Goal: Information Seeking & Learning: Learn about a topic

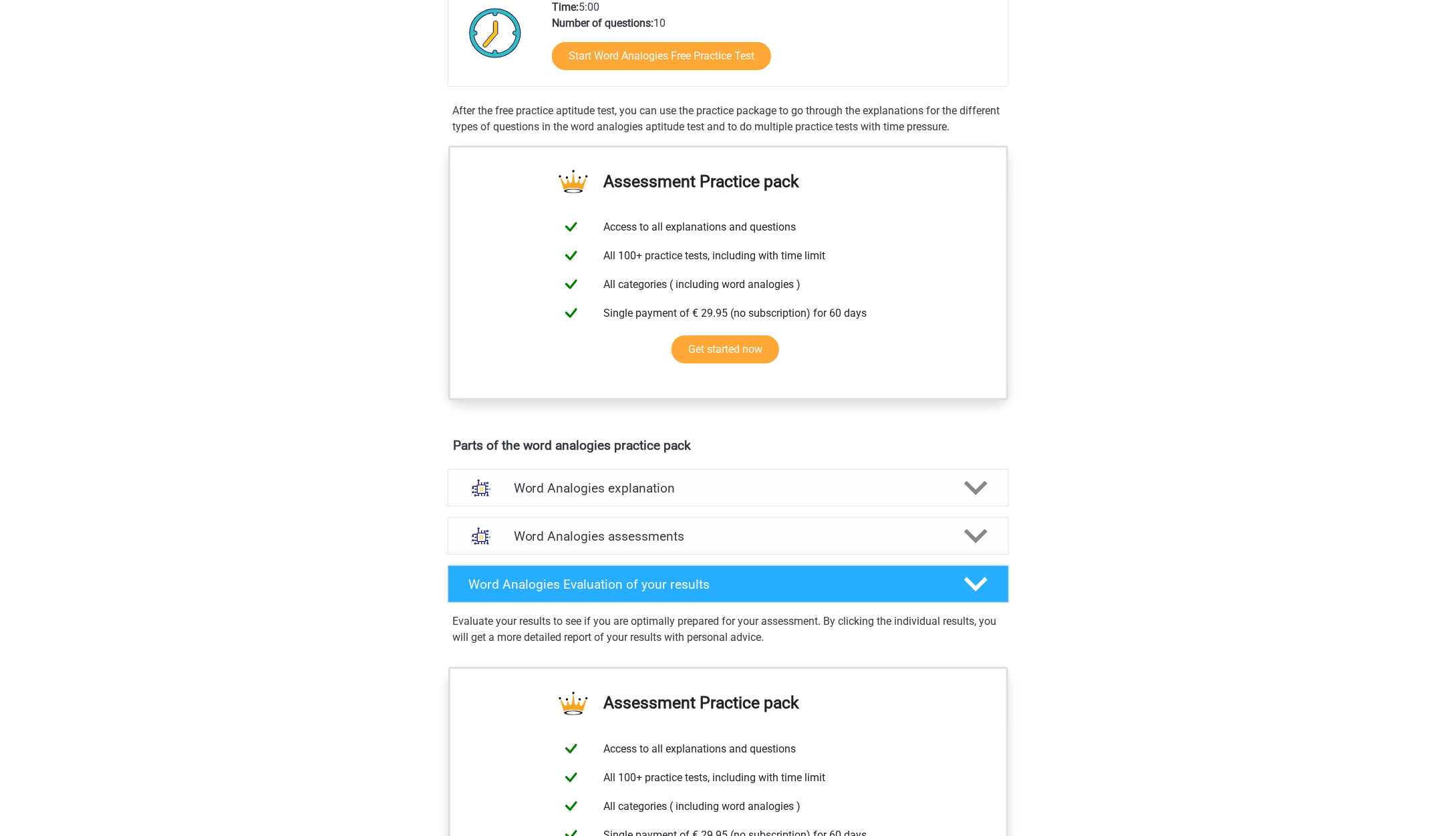
scroll to position [204, 0]
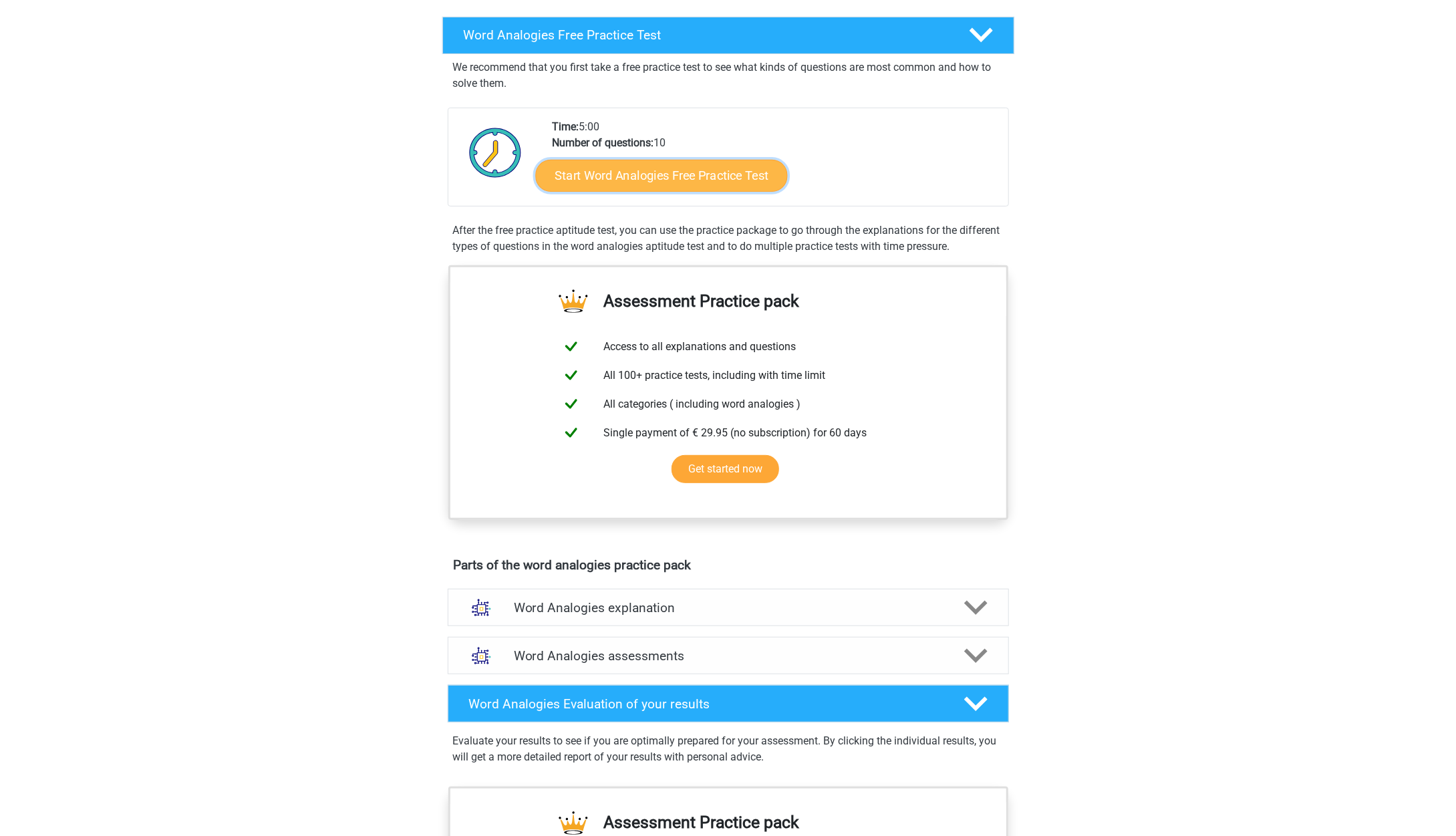
click at [753, 174] on link "Start Word Analogies Free Practice Test" at bounding box center [660, 174] width 251 height 33
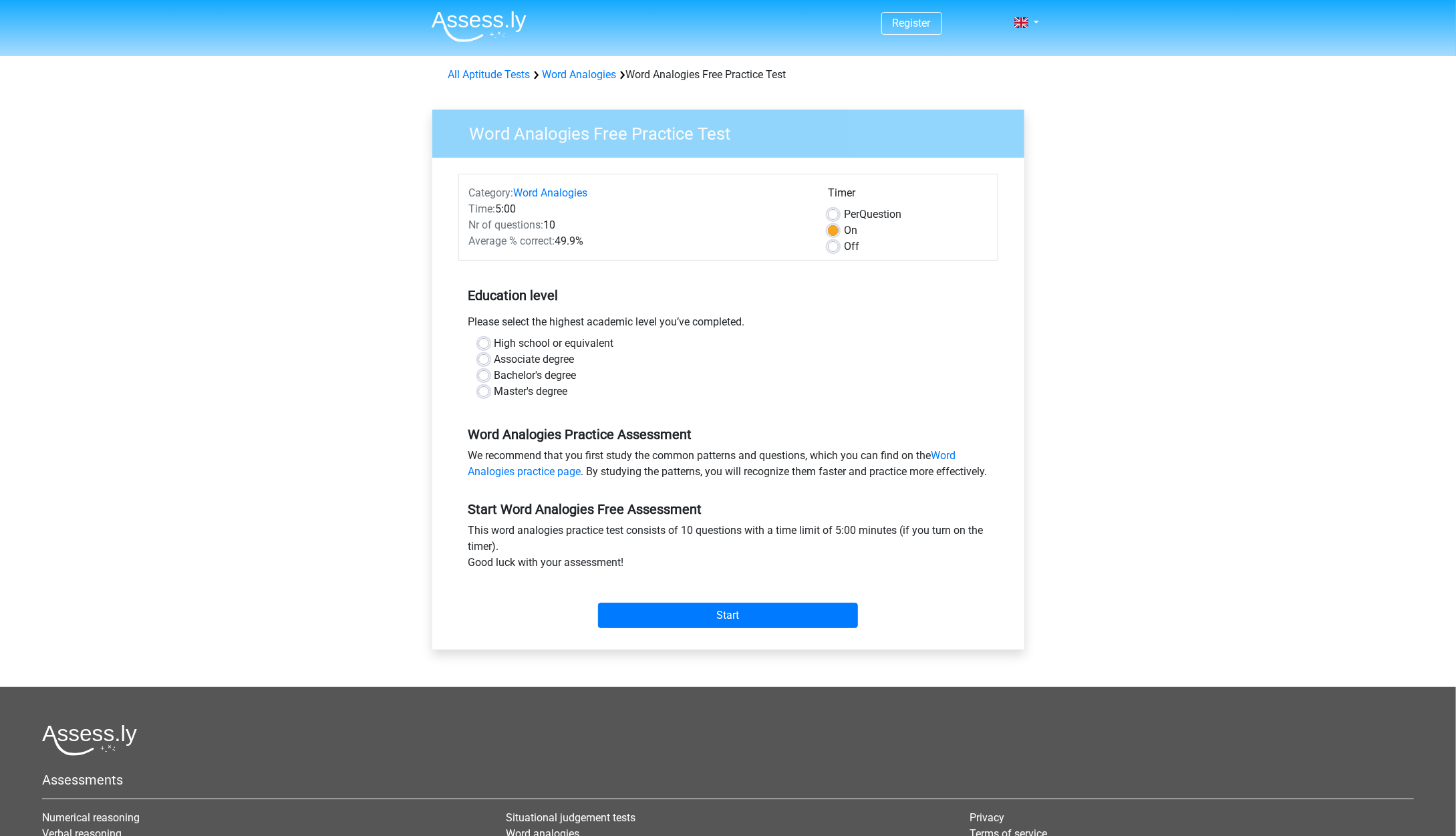
click at [492, 397] on div "Master's degree" at bounding box center [728, 391] width 500 height 16
click at [494, 390] on label "Master's degree" at bounding box center [530, 391] width 74 height 16
click at [484, 390] on input "Master's degree" at bounding box center [483, 390] width 11 height 14
radio input "true"
click at [676, 626] on input "Start" at bounding box center [728, 615] width 260 height 26
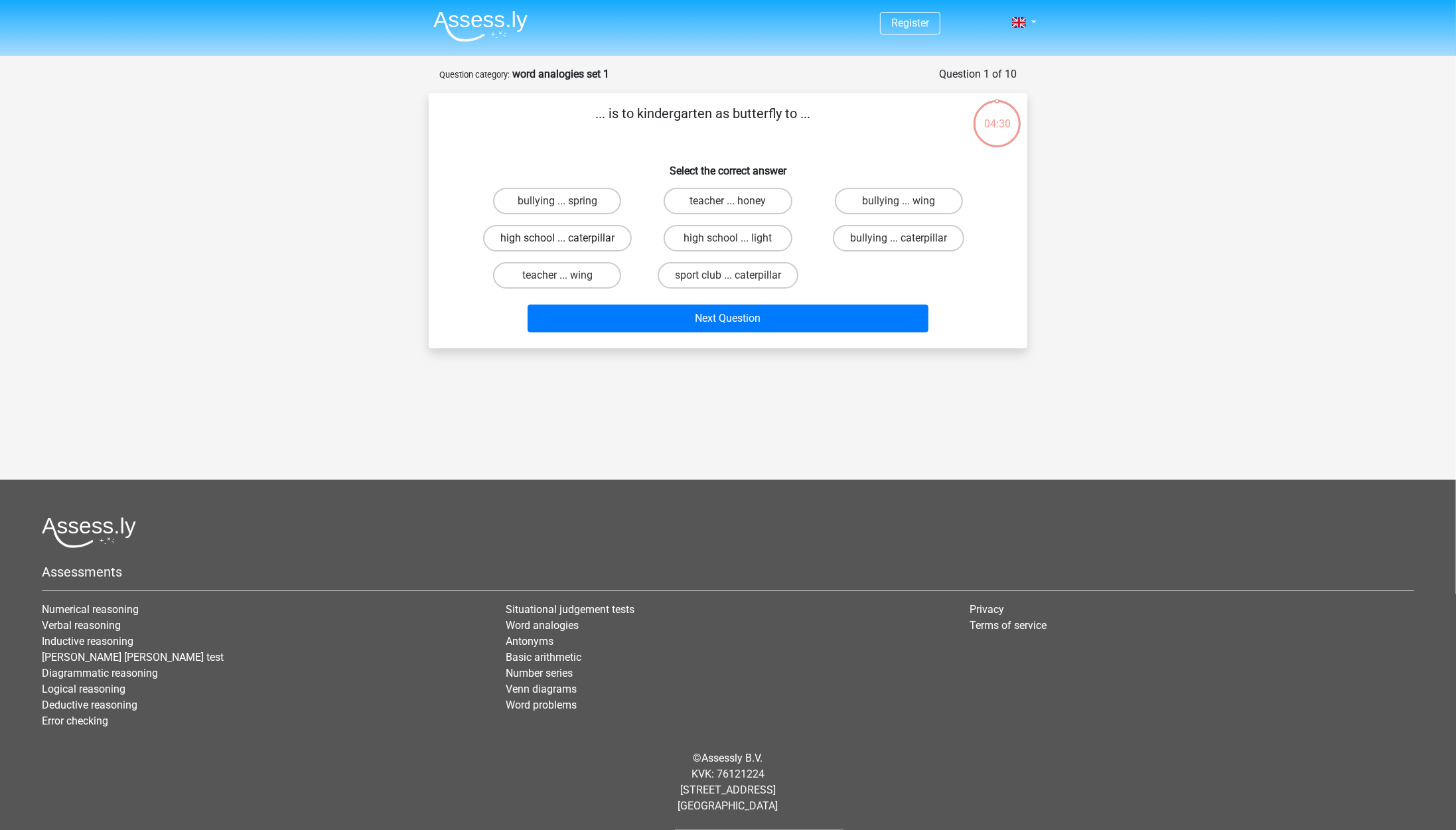
click at [581, 234] on label "high school ... caterpillar" at bounding box center [557, 238] width 149 height 26
click at [566, 238] on input "high school ... caterpillar" at bounding box center [561, 242] width 9 height 9
radio input "true"
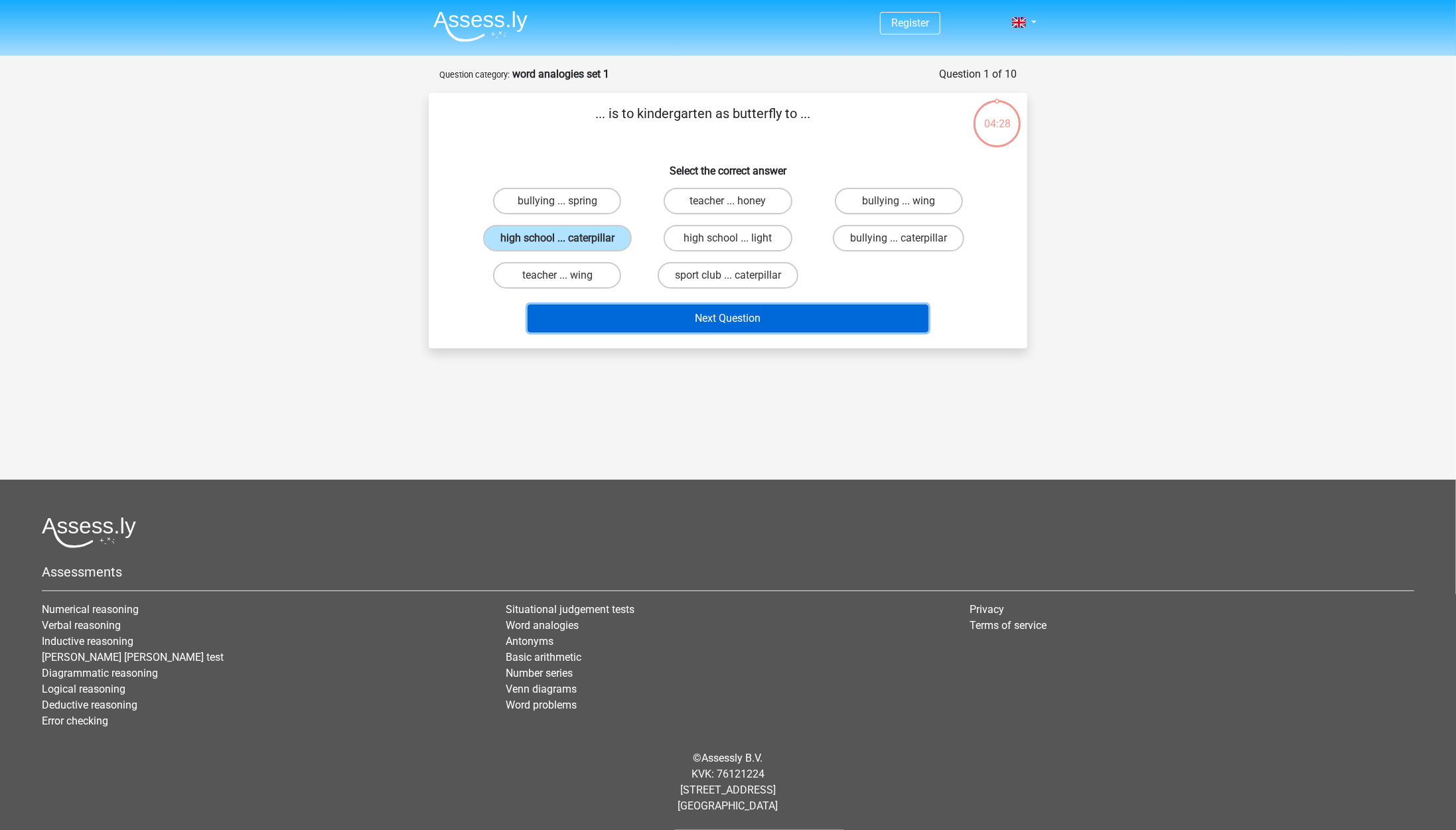
click at [728, 310] on button "Next Question" at bounding box center [728, 318] width 401 height 27
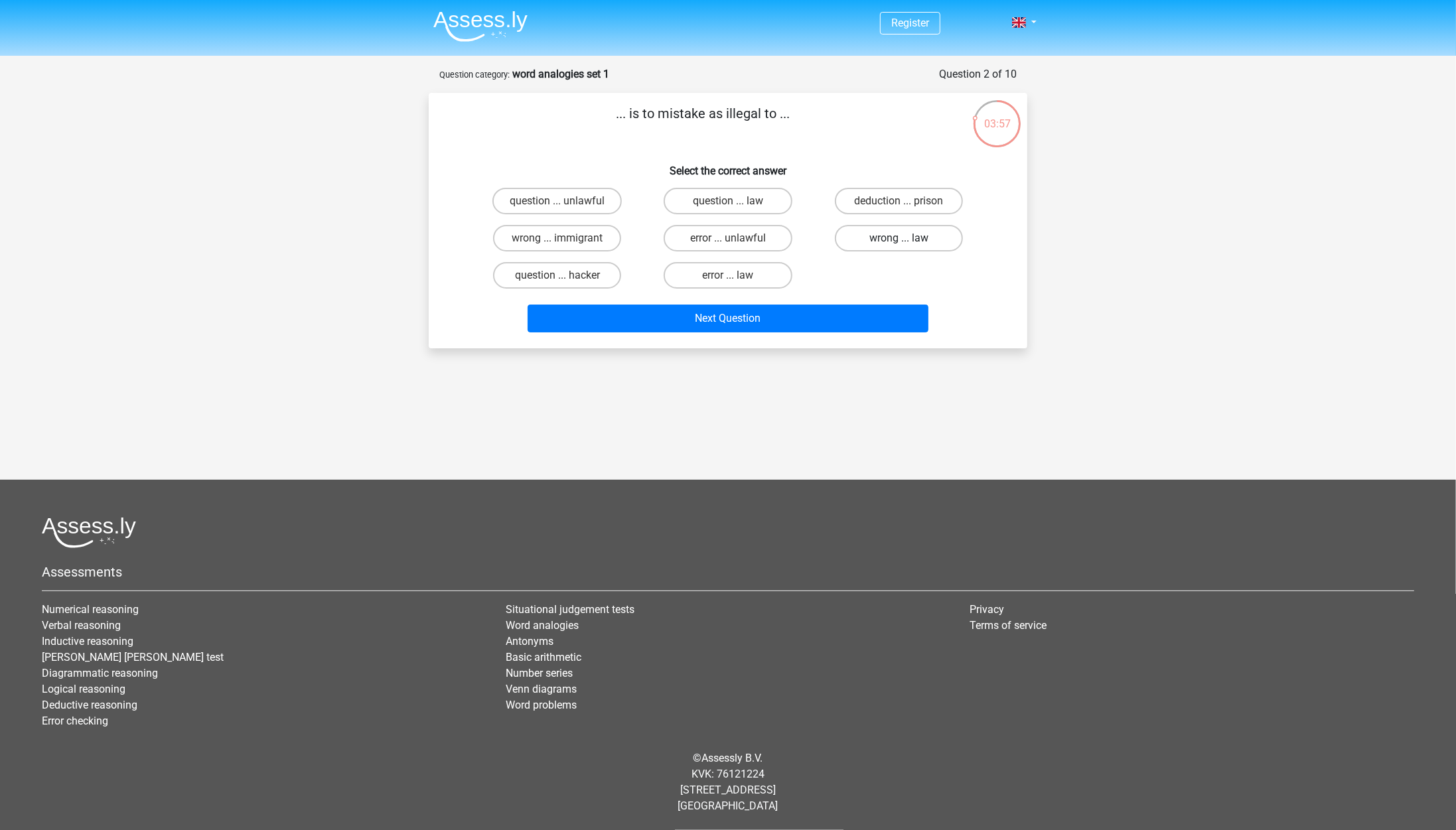
click at [931, 236] on label "wrong ... law" at bounding box center [898, 238] width 128 height 26
click at [907, 238] on input "wrong ... law" at bounding box center [903, 242] width 9 height 9
radio input "true"
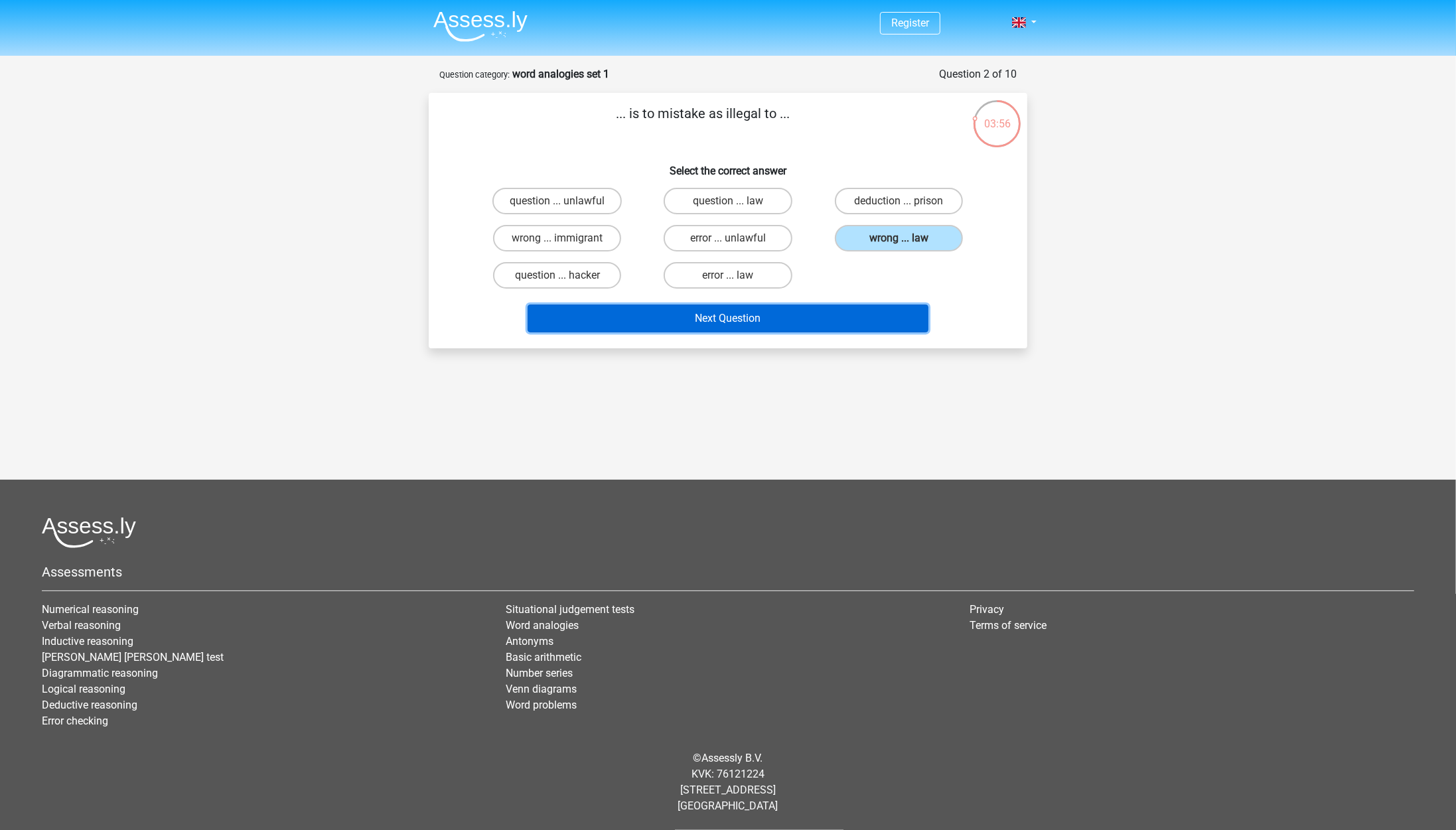
click at [792, 311] on button "Next Question" at bounding box center [728, 318] width 401 height 27
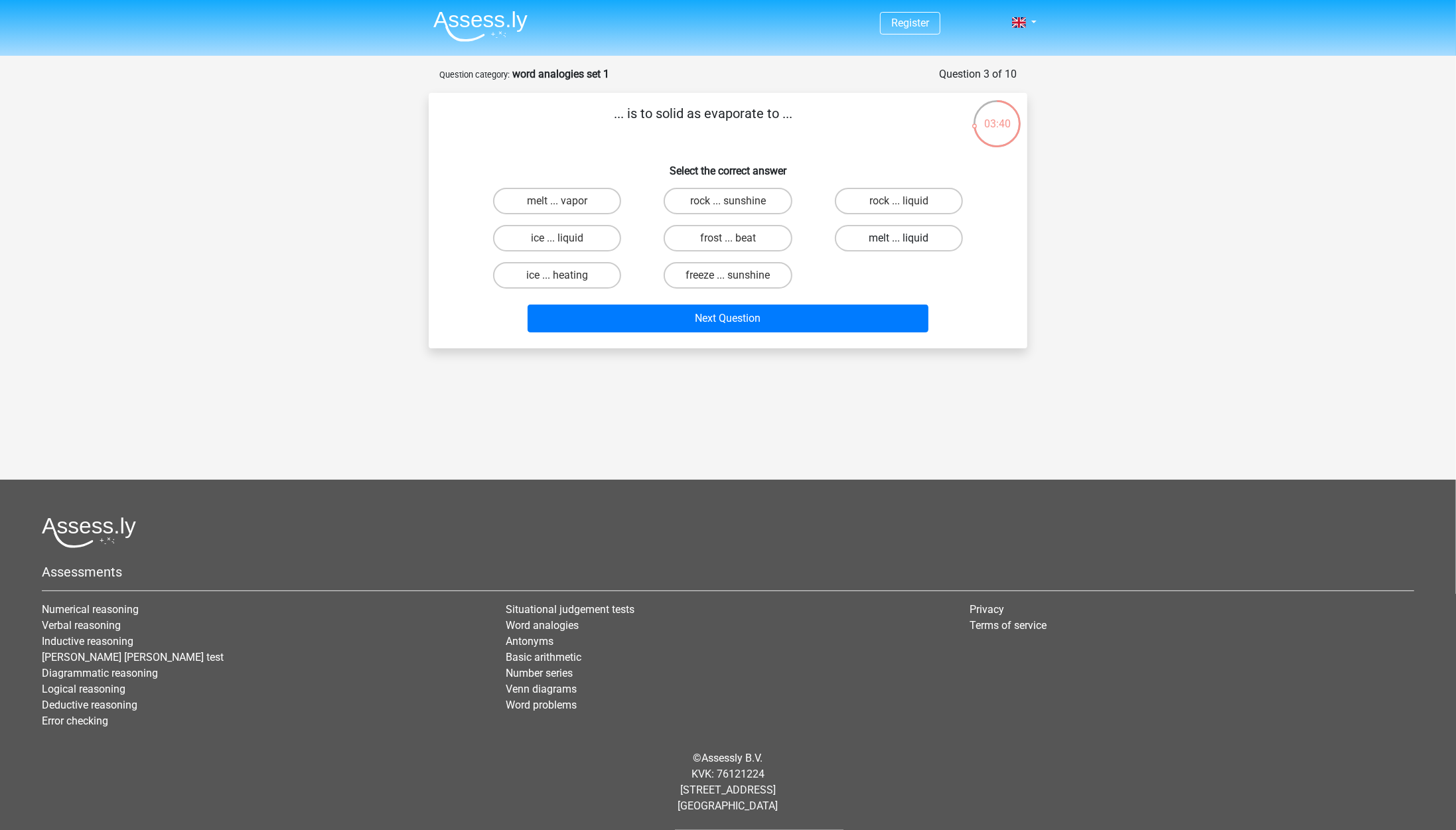
click at [875, 239] on label "melt ... liquid" at bounding box center [898, 238] width 128 height 26
click at [899, 239] on input "melt ... liquid" at bounding box center [903, 242] width 9 height 9
radio input "true"
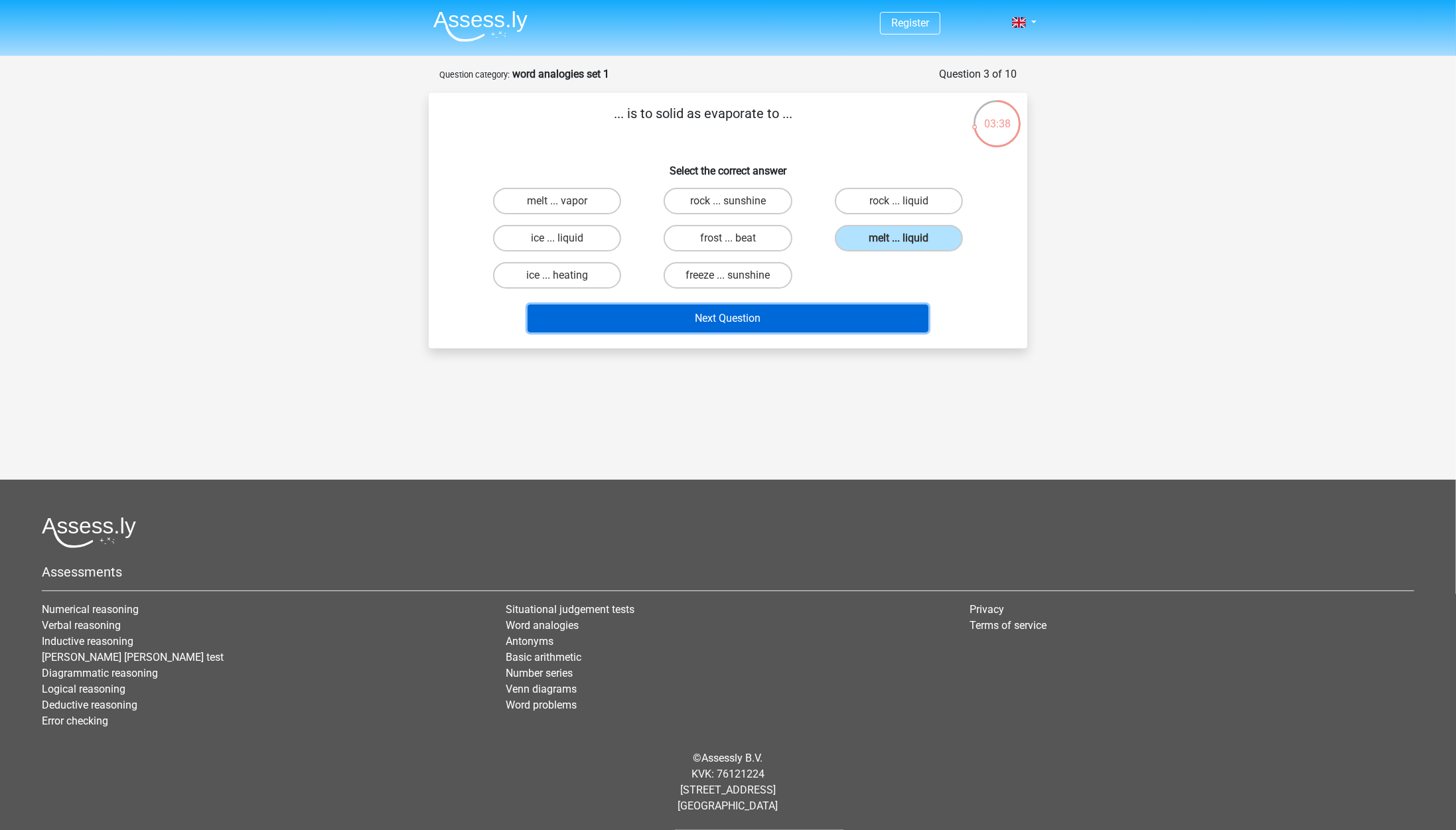
click at [806, 320] on button "Next Question" at bounding box center [728, 318] width 401 height 27
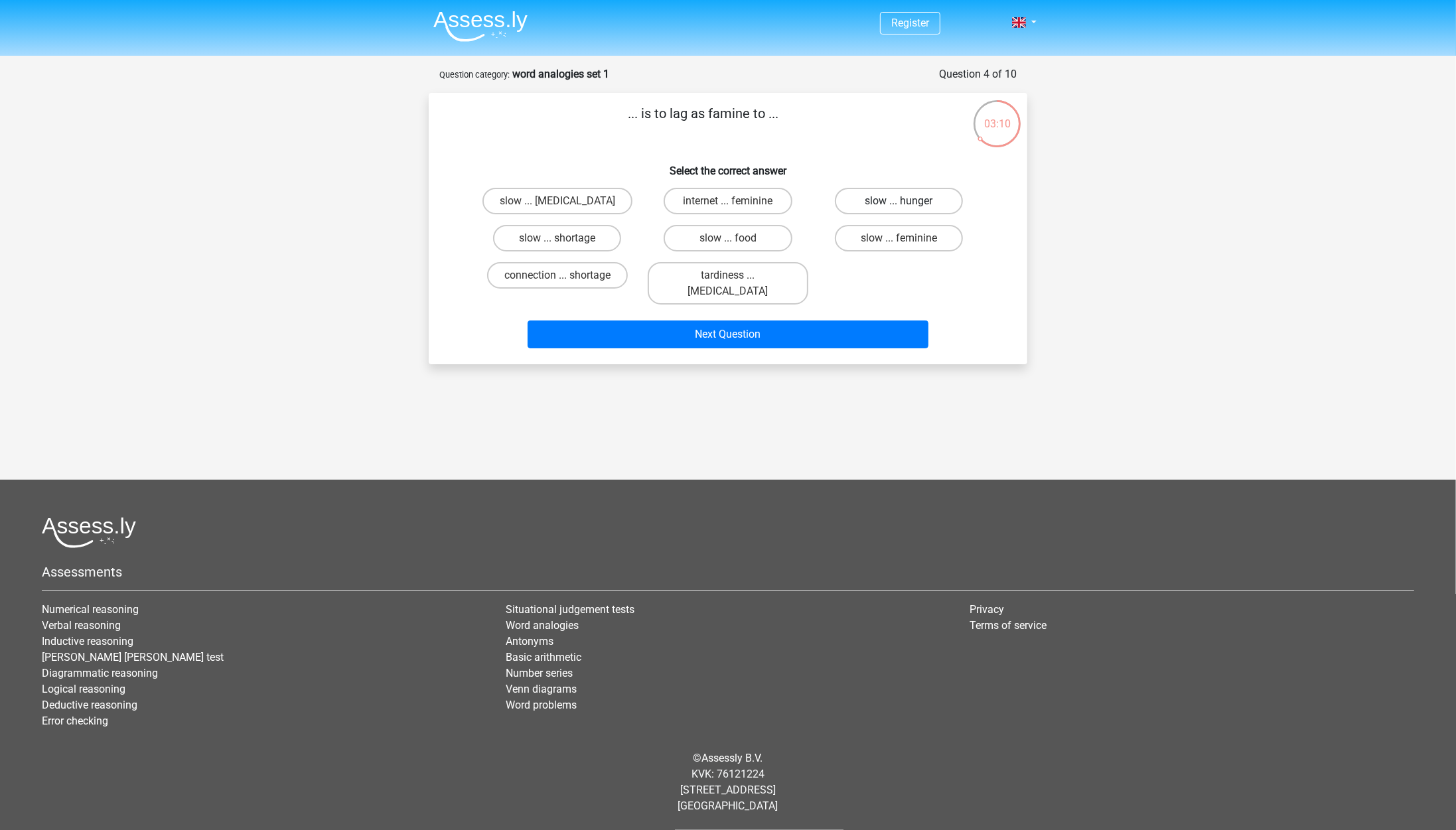
click at [895, 195] on label "slow ... hunger" at bounding box center [898, 201] width 128 height 26
click at [899, 201] on input "slow ... hunger" at bounding box center [903, 205] width 9 height 9
radio input "true"
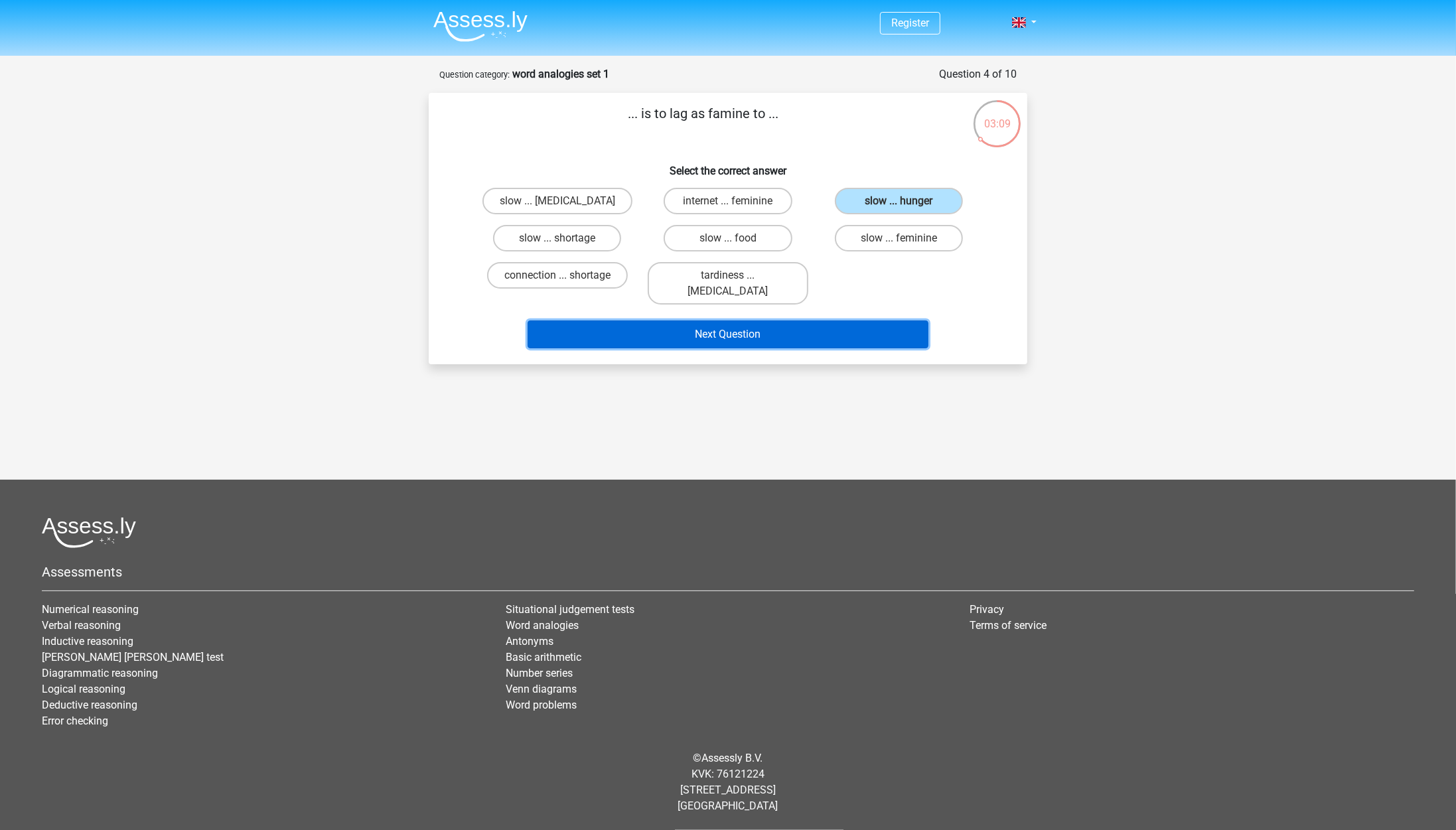
click at [757, 320] on button "Next Question" at bounding box center [728, 334] width 401 height 27
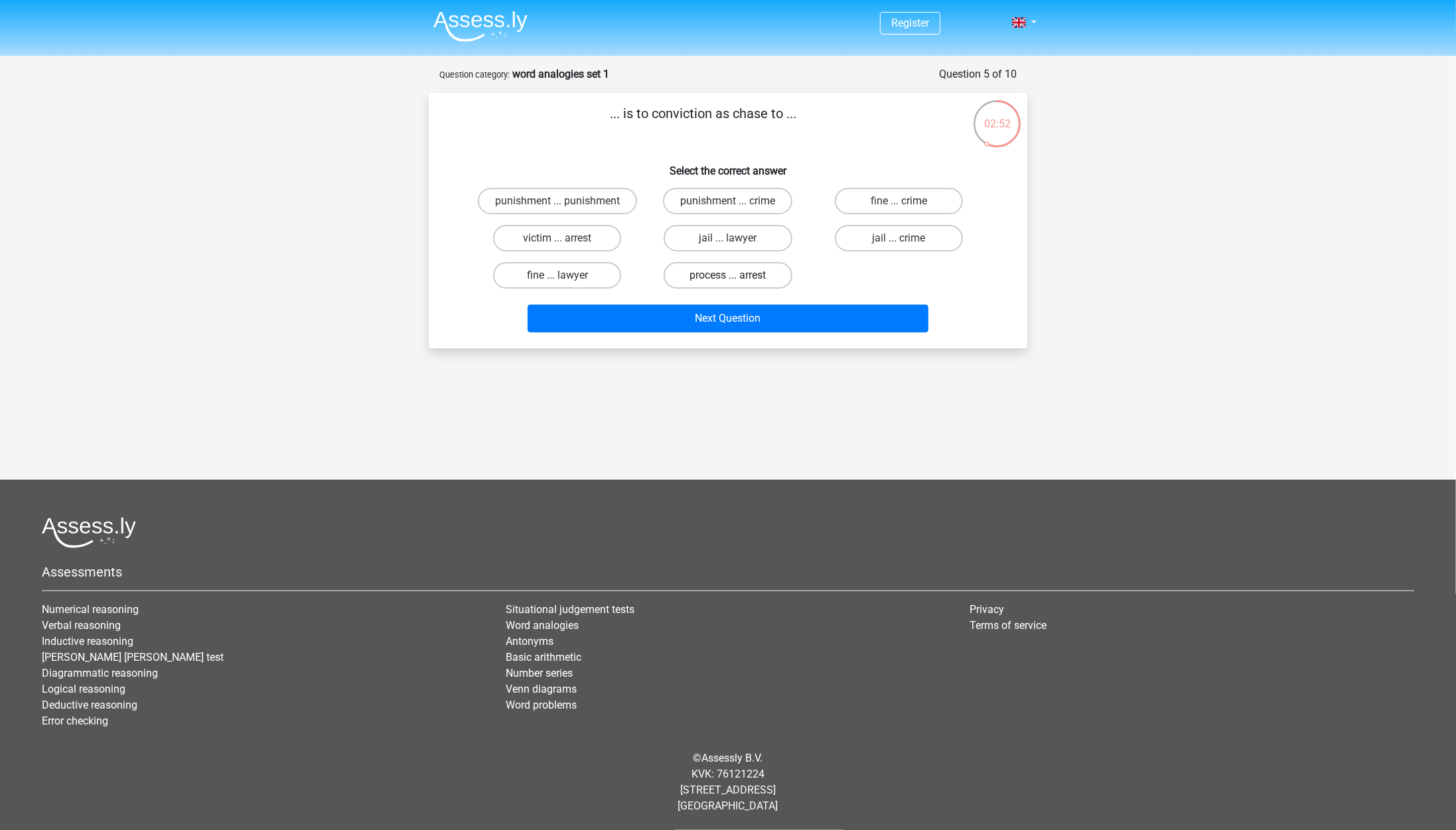
click at [744, 270] on label "process ... arrest" at bounding box center [728, 275] width 128 height 26
click at [736, 275] on input "process ... arrest" at bounding box center [731, 279] width 9 height 9
radio input "true"
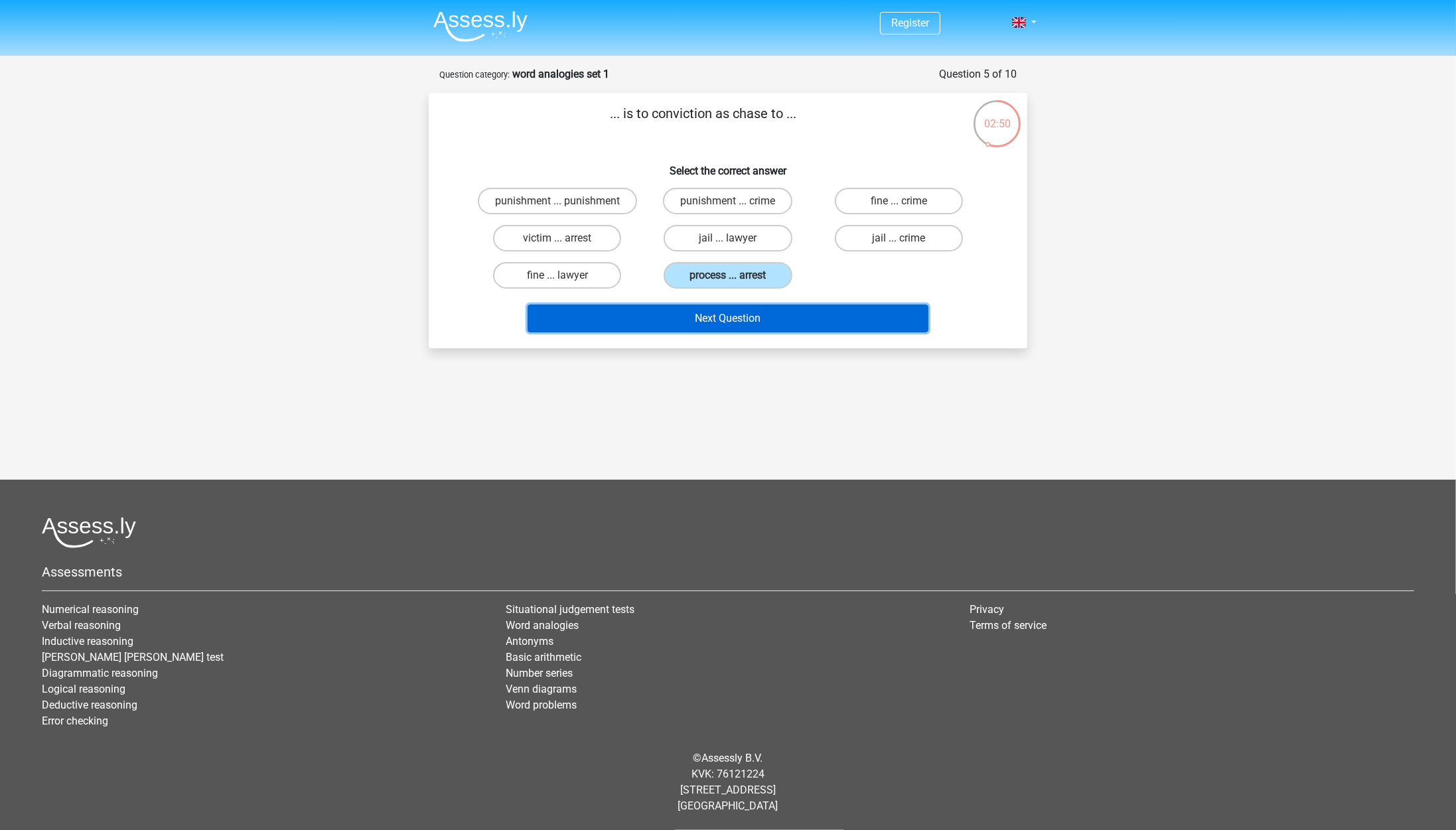
click at [748, 318] on button "Next Question" at bounding box center [728, 318] width 401 height 27
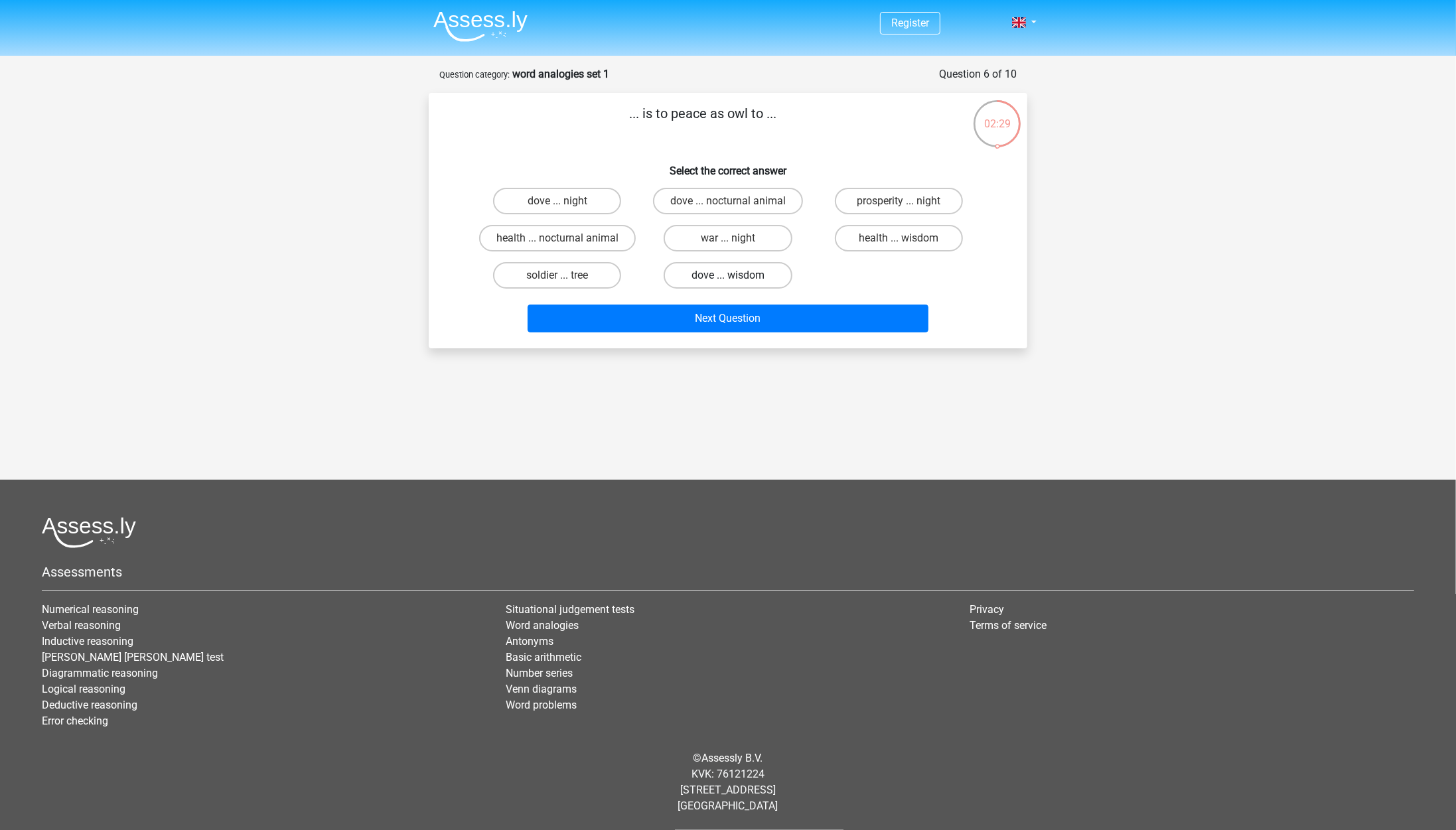
click at [740, 274] on label "dove ... wisdom" at bounding box center [728, 275] width 128 height 26
click at [736, 275] on input "dove ... wisdom" at bounding box center [731, 279] width 9 height 9
radio input "true"
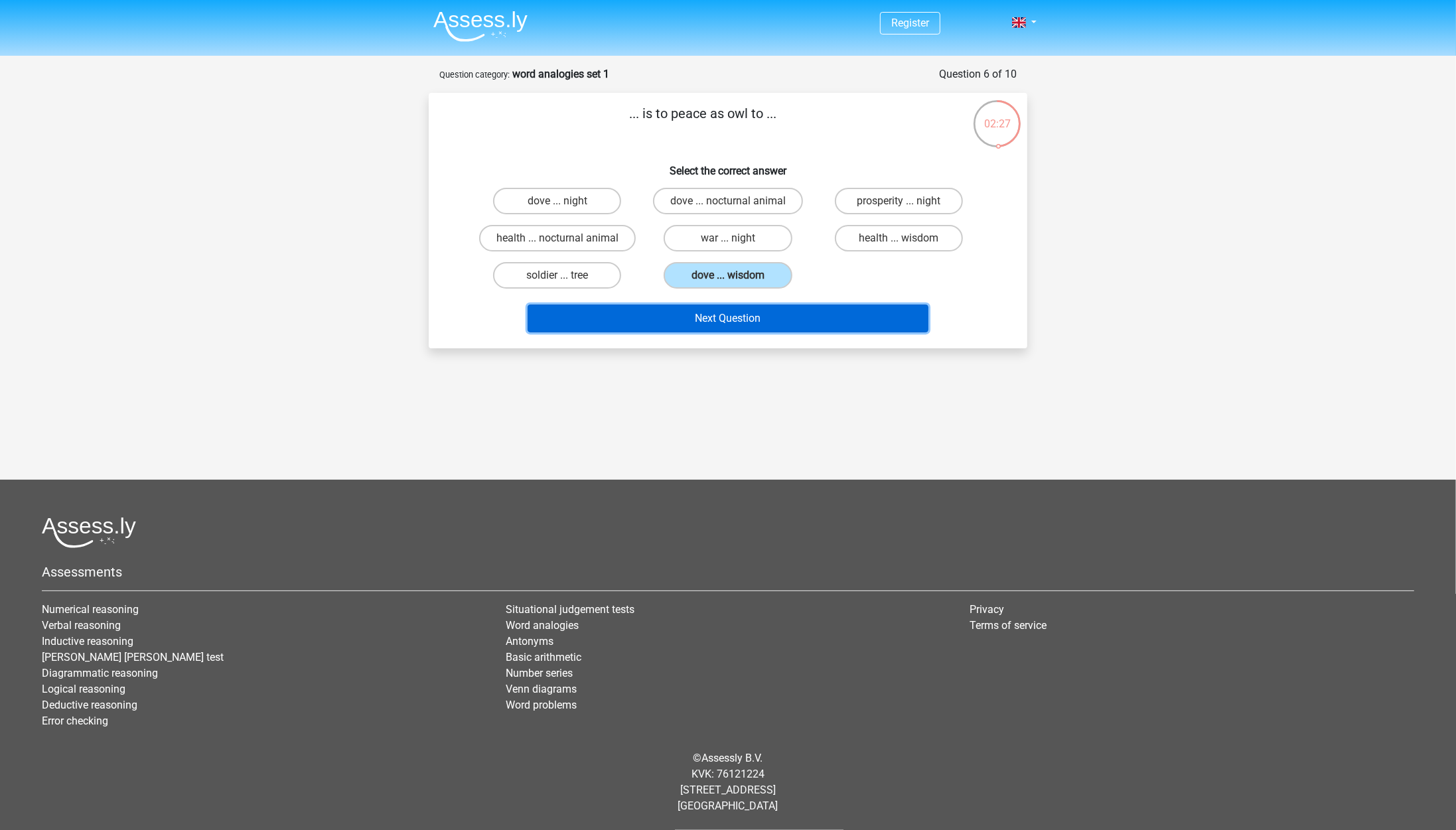
click at [739, 317] on button "Next Question" at bounding box center [728, 318] width 401 height 27
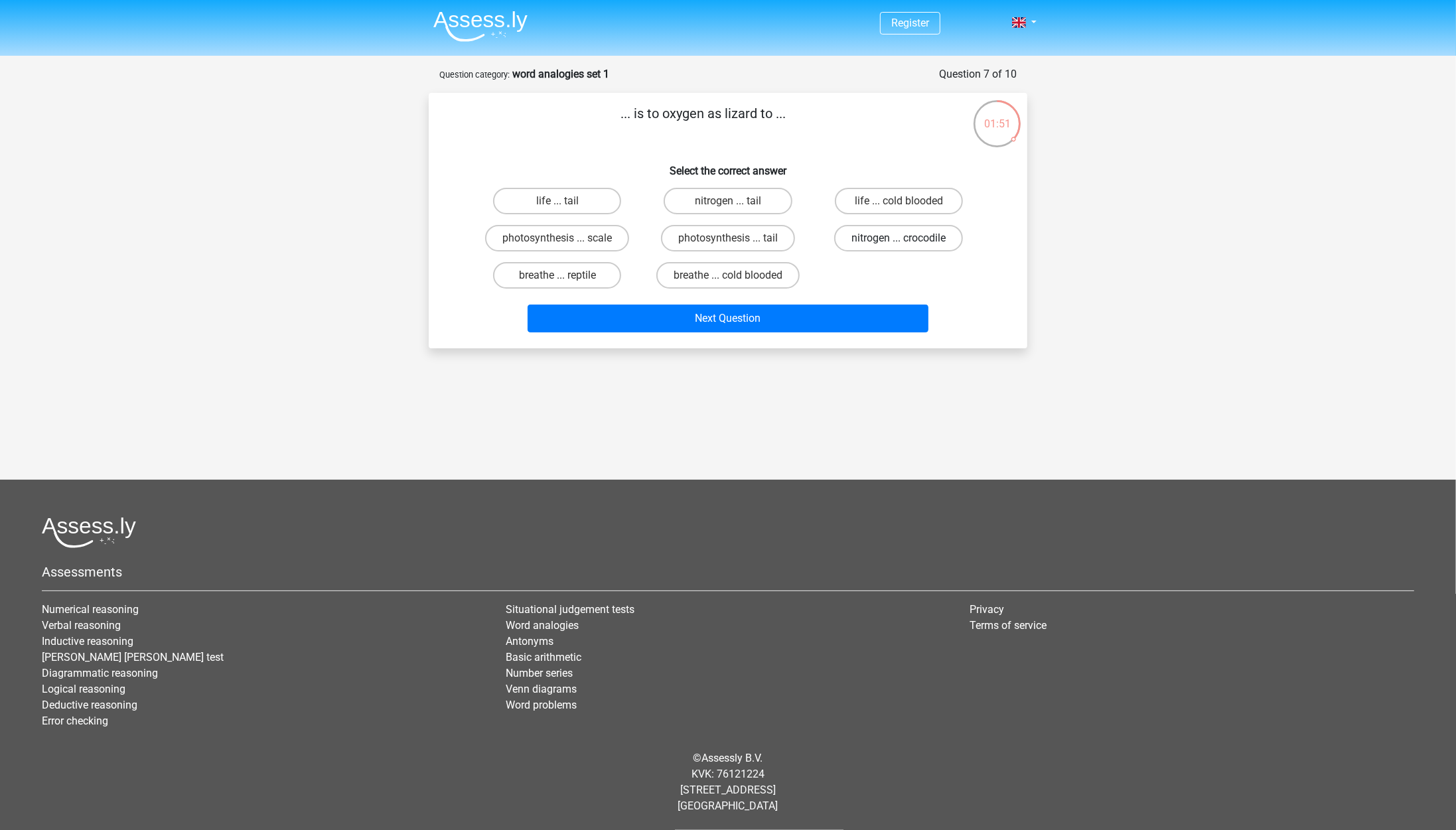
click at [864, 239] on label "nitrogen ... crocodile" at bounding box center [898, 238] width 128 height 26
click at [899, 239] on input "nitrogen ... crocodile" at bounding box center [903, 242] width 9 height 9
radio input "true"
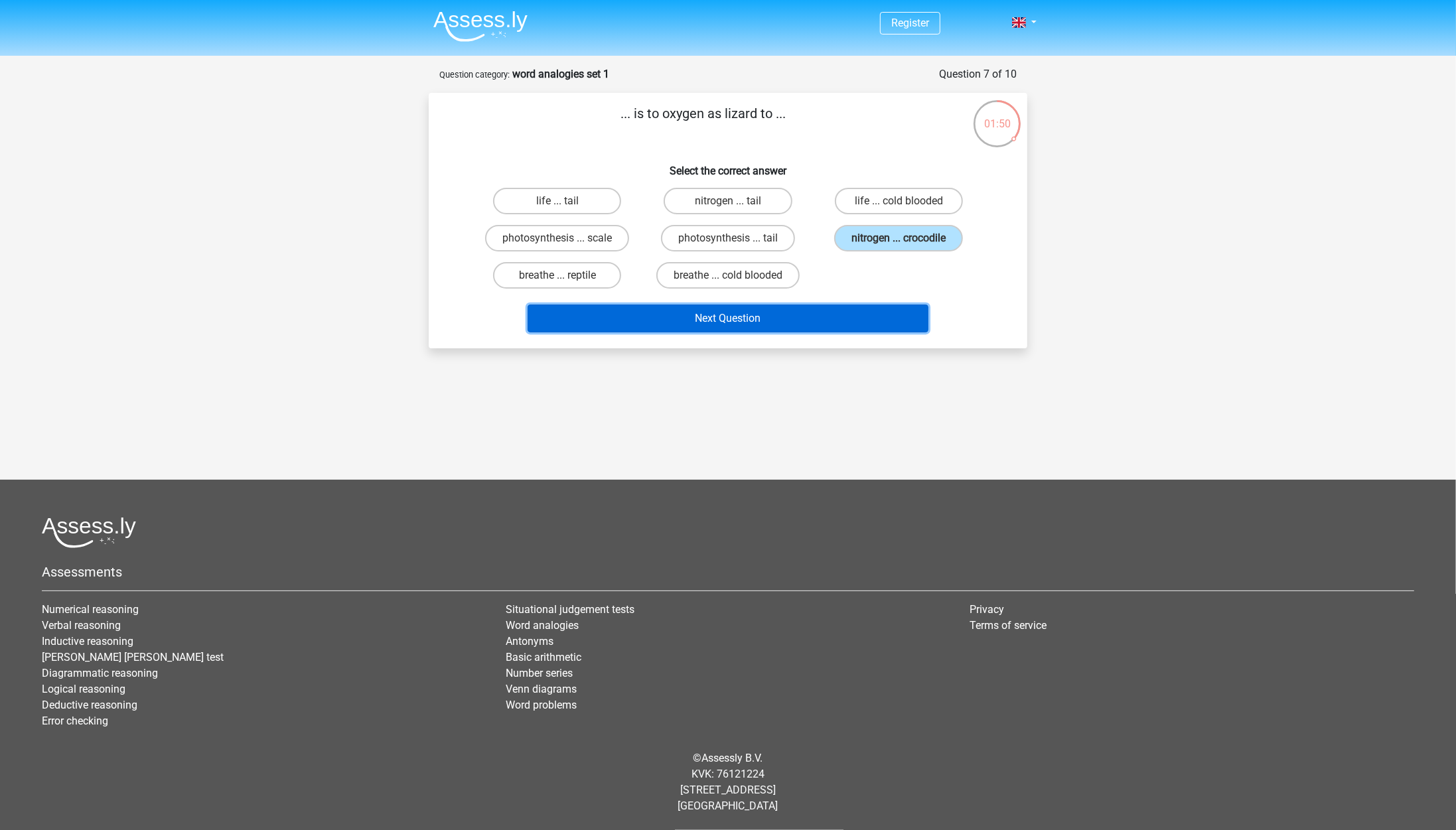
click at [798, 314] on button "Next Question" at bounding box center [728, 318] width 401 height 27
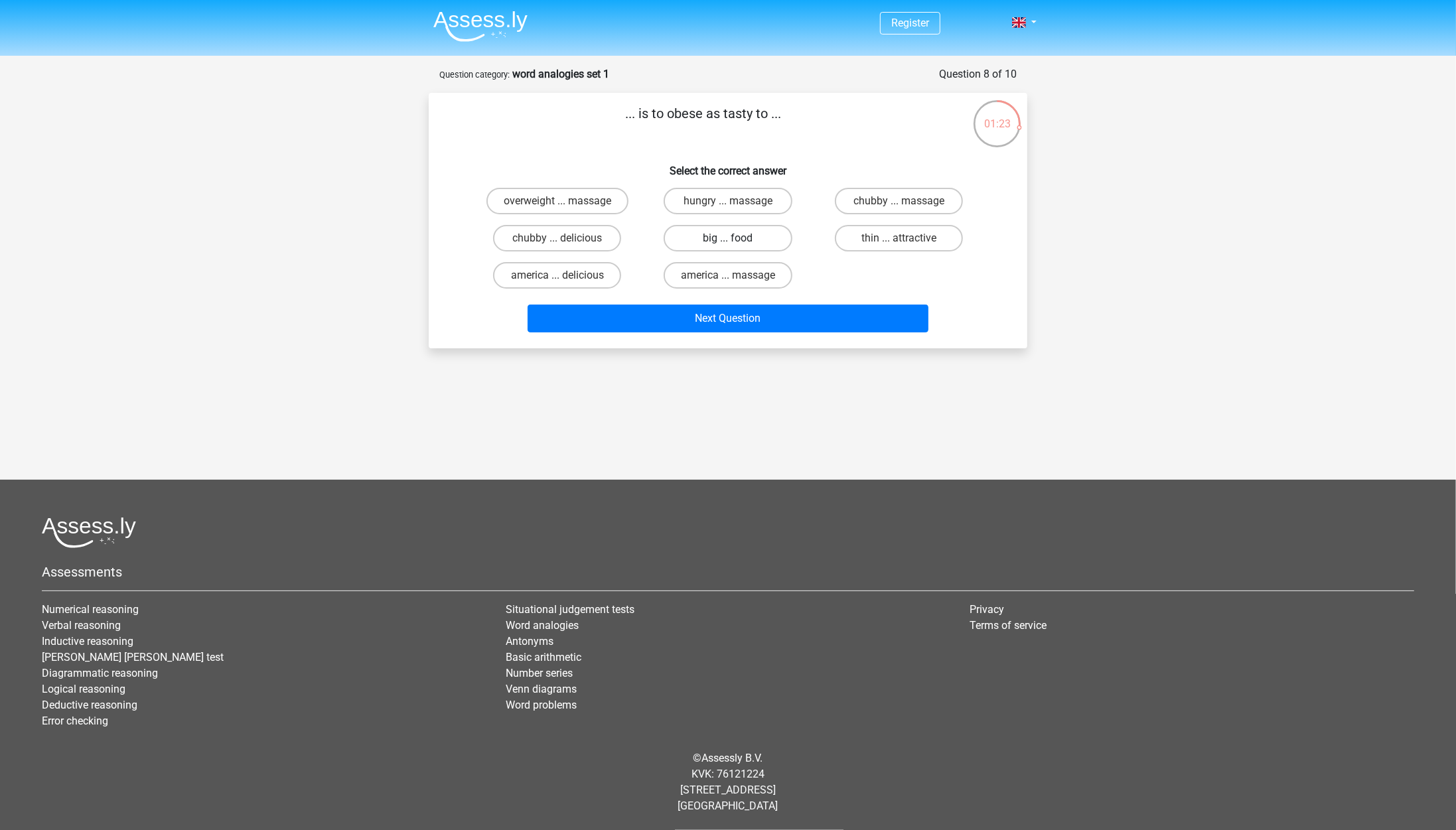
click at [747, 236] on label "big ... food" at bounding box center [728, 238] width 128 height 26
click at [736, 238] on input "big ... food" at bounding box center [731, 242] width 9 height 9
radio input "true"
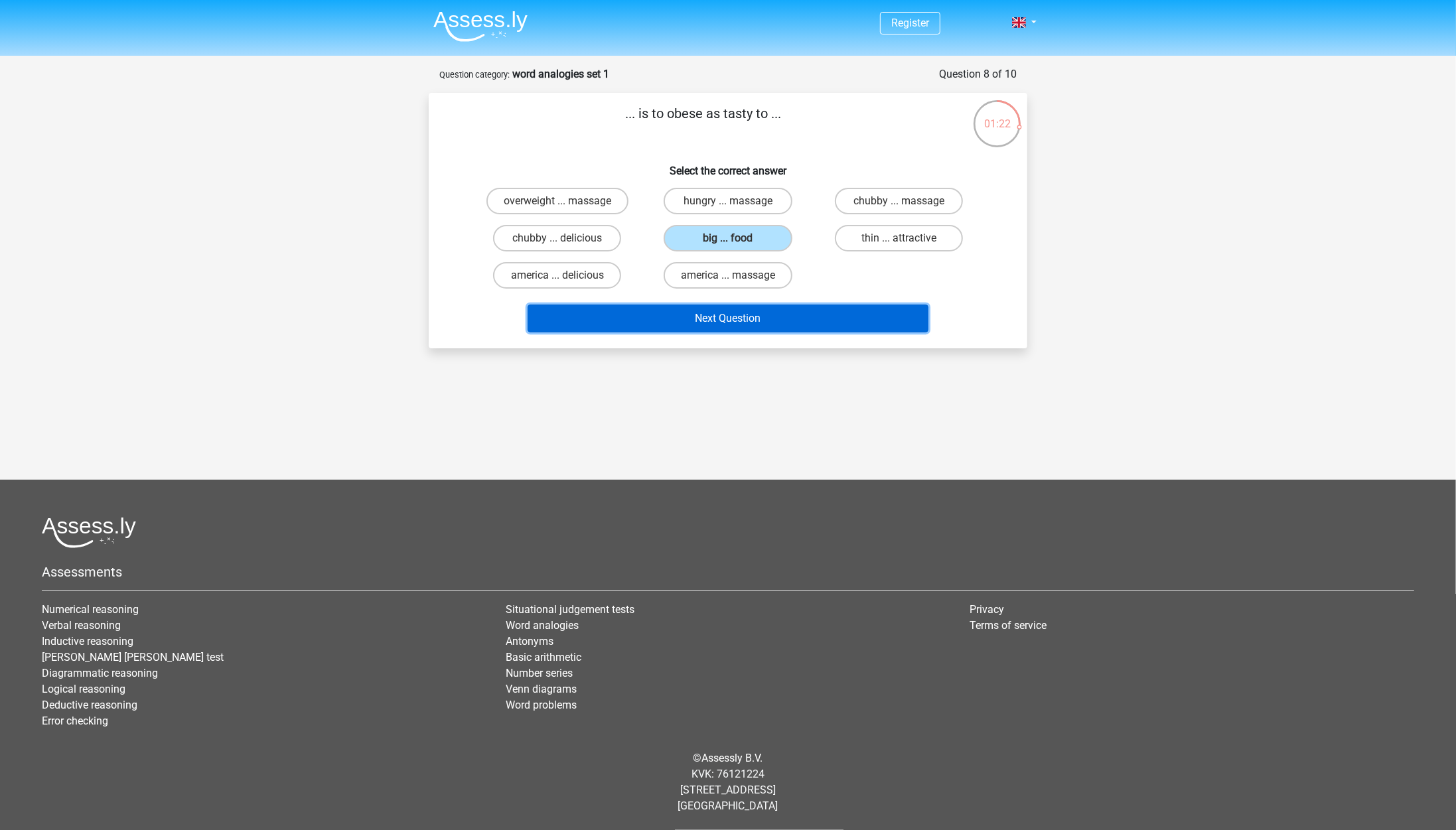
click at [738, 310] on button "Next Question" at bounding box center [728, 318] width 401 height 27
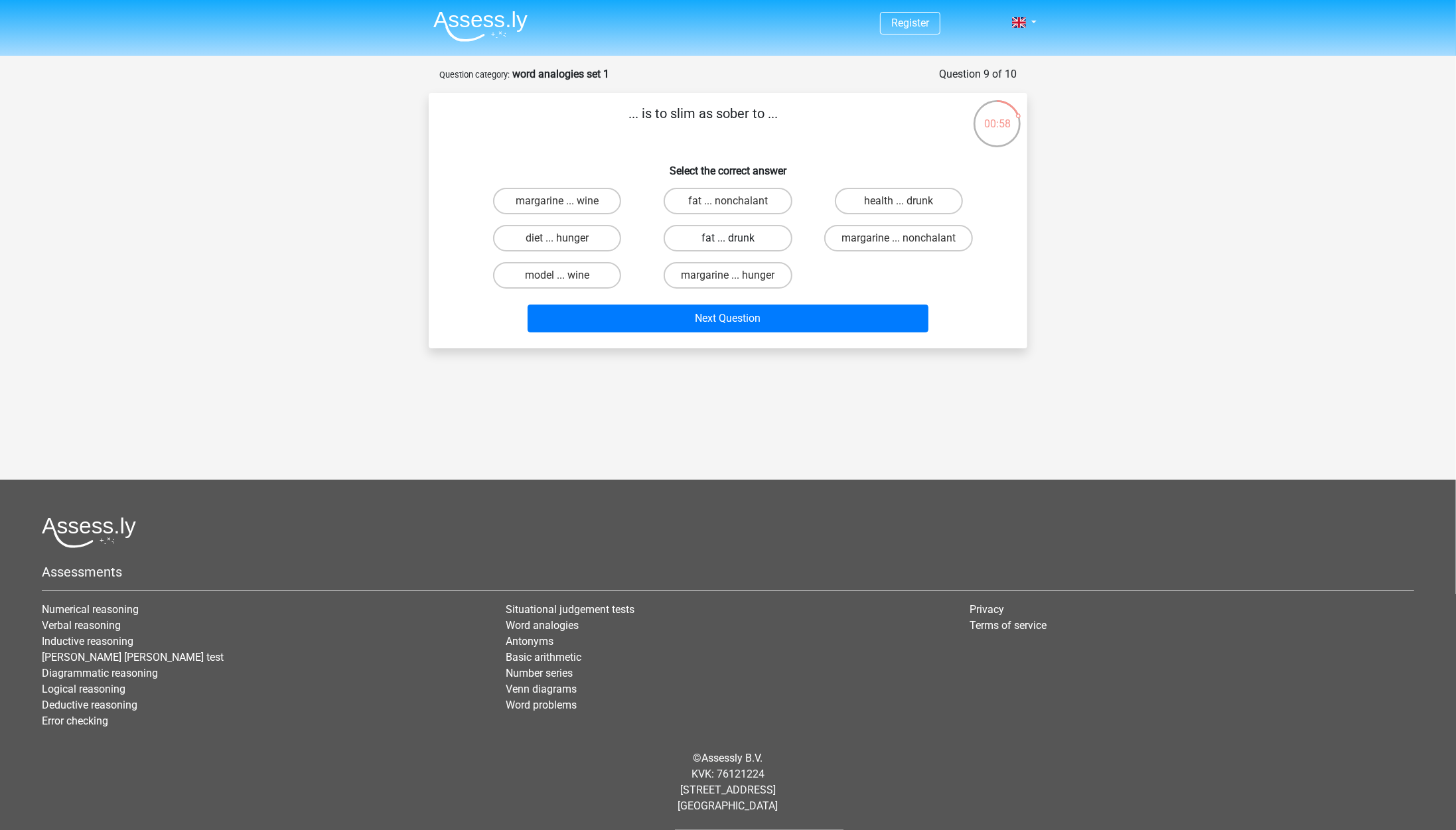
click at [718, 238] on label "fat ... drunk" at bounding box center [728, 238] width 128 height 26
click at [728, 238] on input "fat ... drunk" at bounding box center [731, 242] width 9 height 9
radio input "true"
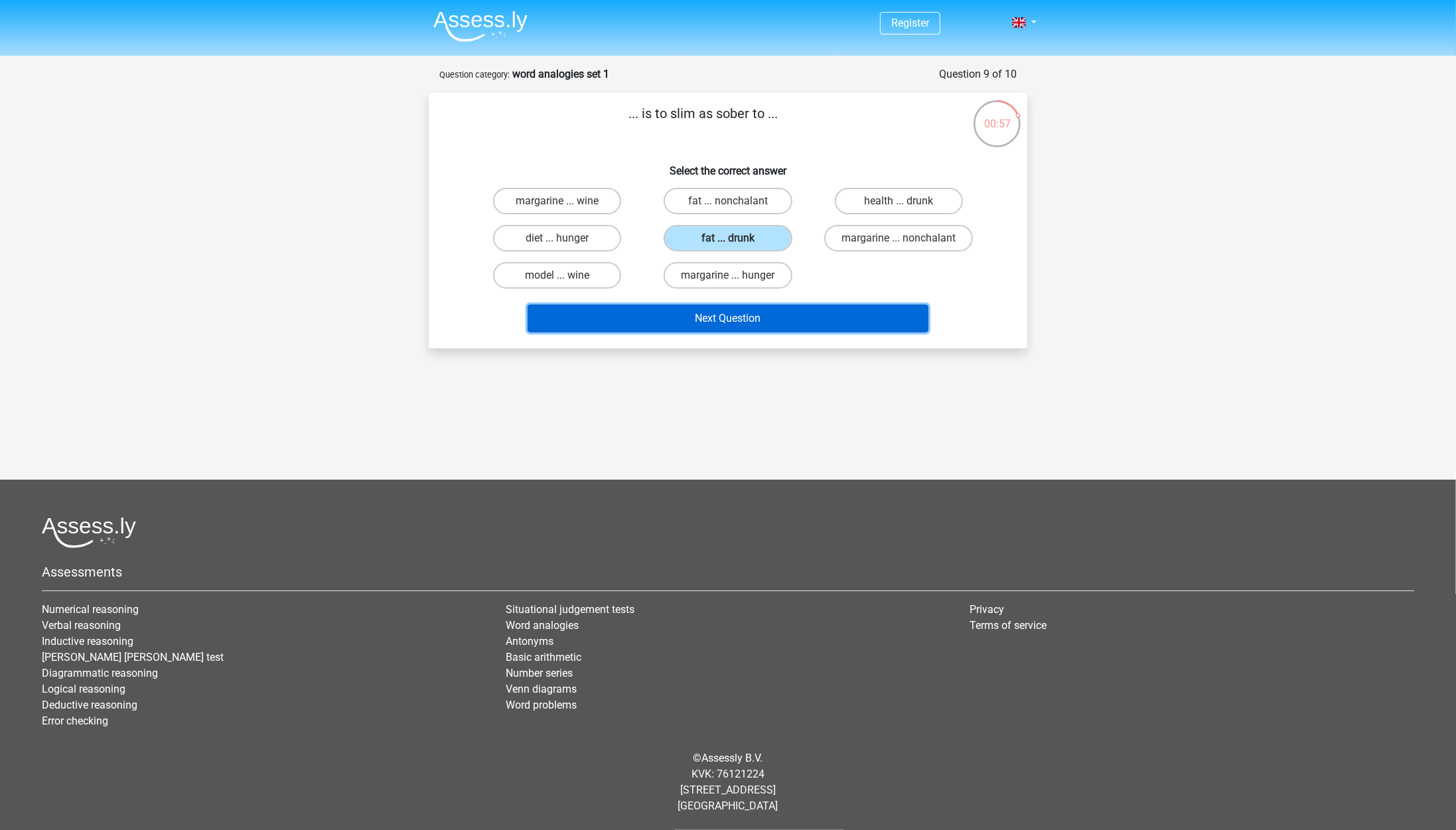
click at [742, 317] on button "Next Question" at bounding box center [728, 318] width 401 height 27
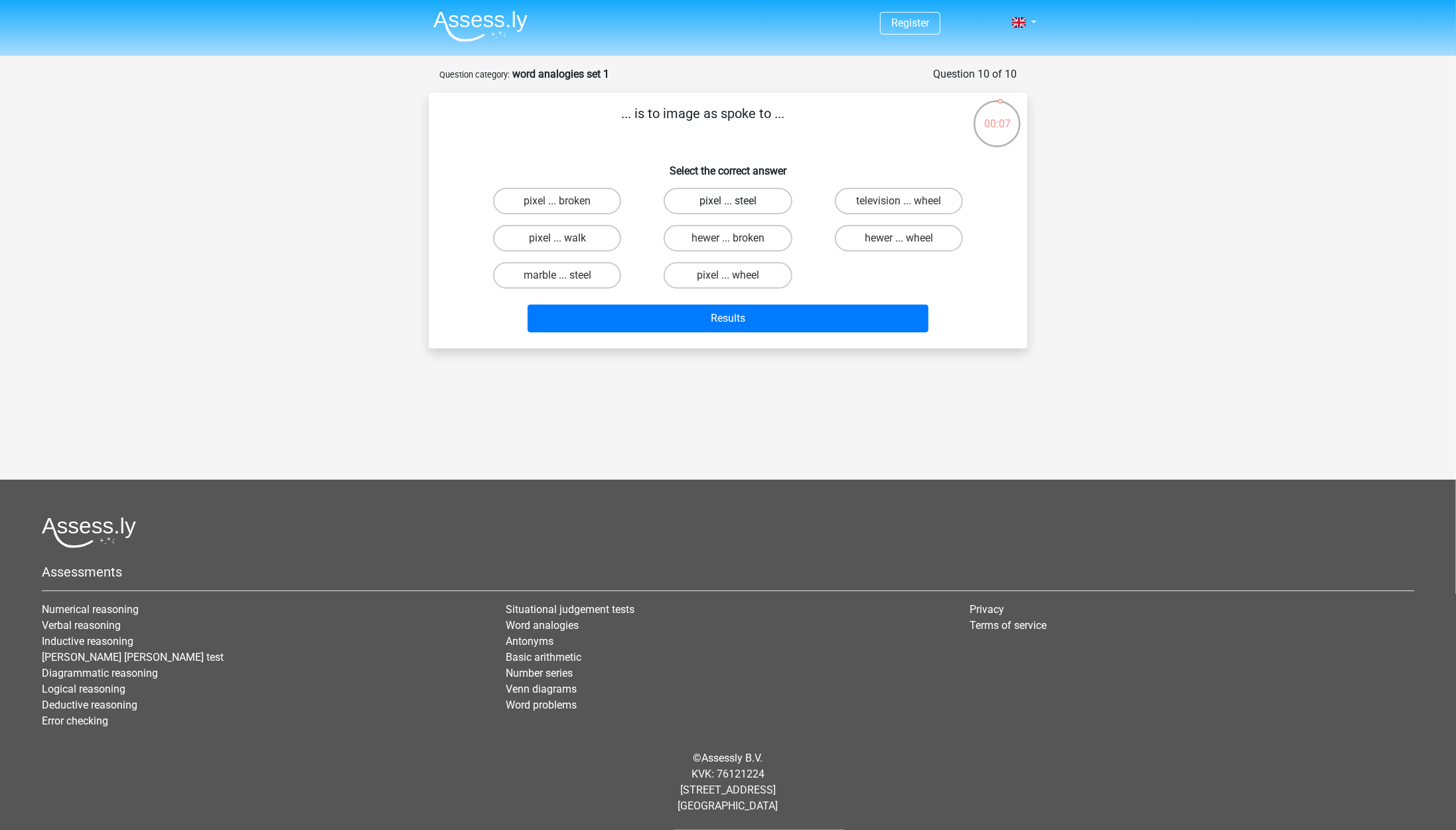
click at [720, 202] on label "pixel ... steel" at bounding box center [728, 201] width 128 height 26
click at [728, 202] on input "pixel ... steel" at bounding box center [731, 205] width 9 height 9
radio input "true"
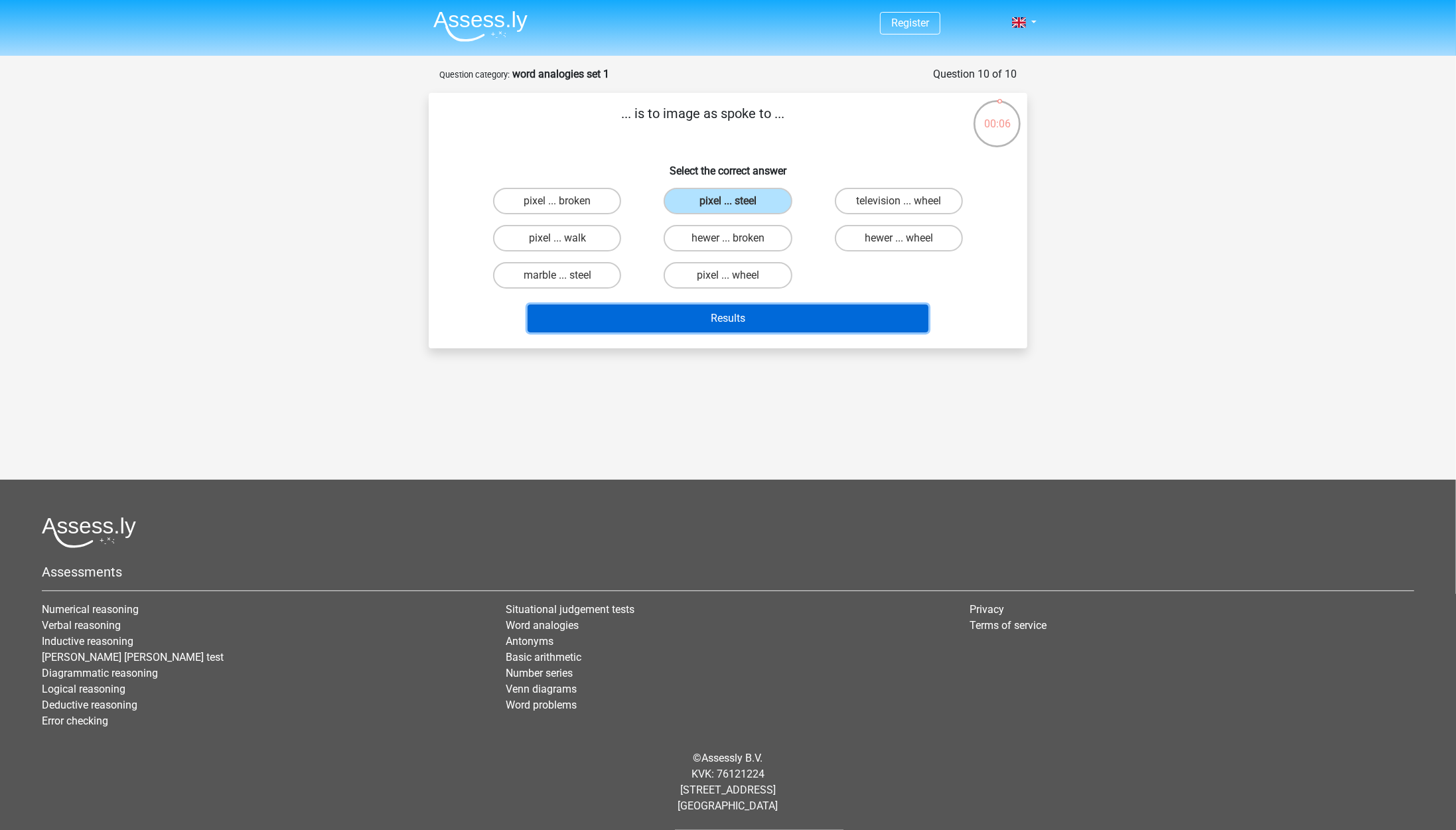
click at [759, 316] on button "Results" at bounding box center [728, 318] width 401 height 27
